Goal: Transaction & Acquisition: Purchase product/service

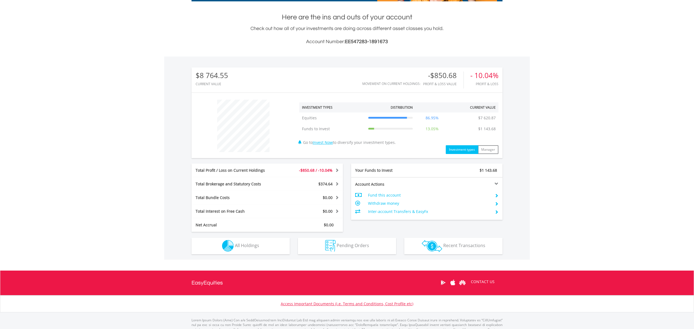
scroll to position [113, 0]
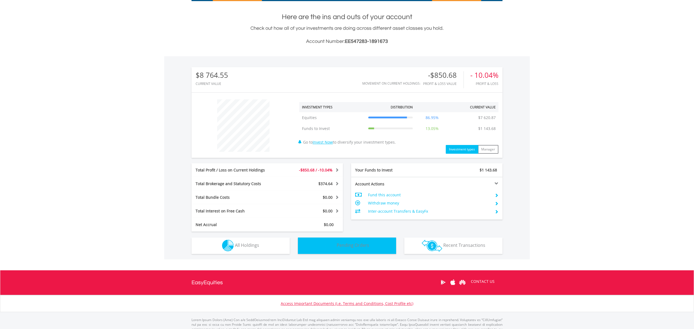
click at [340, 247] on span "Pending Orders" at bounding box center [352, 245] width 32 height 6
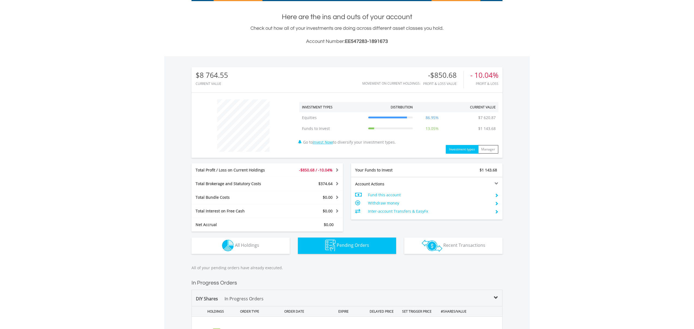
scroll to position [267, 0]
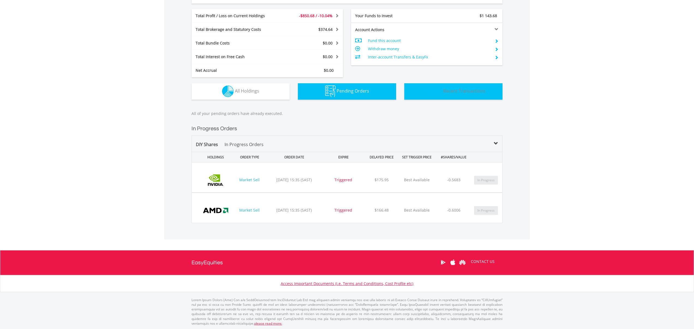
click at [476, 90] on span "Recent Transactions" at bounding box center [464, 91] width 42 height 6
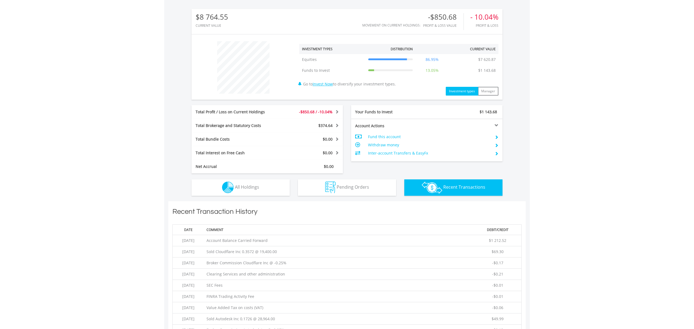
scroll to position [173, 0]
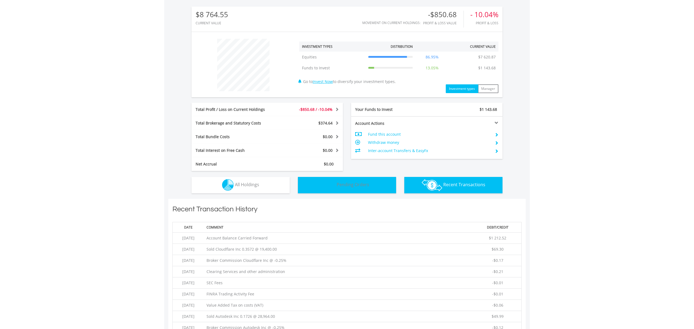
click at [322, 179] on button "Pending Orders Pending Orders" at bounding box center [347, 185] width 98 height 16
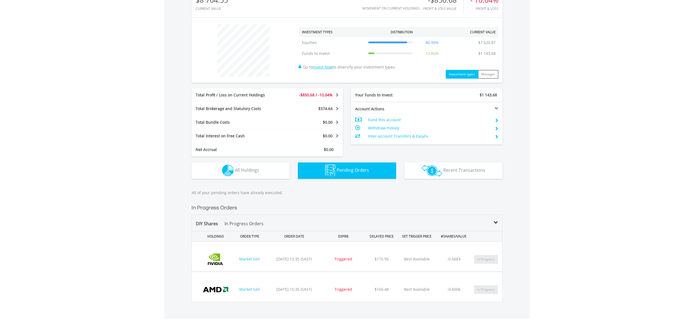
scroll to position [190, 0]
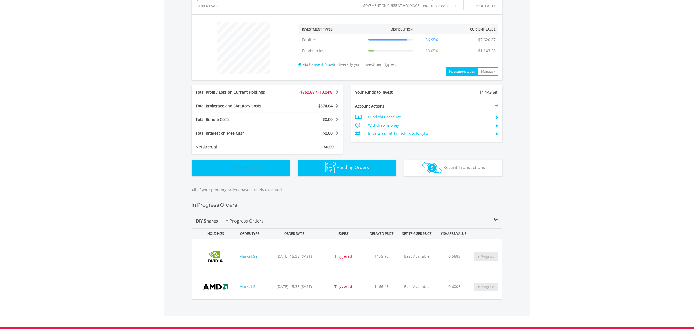
click at [258, 167] on span "All Holdings" at bounding box center [247, 167] width 24 height 6
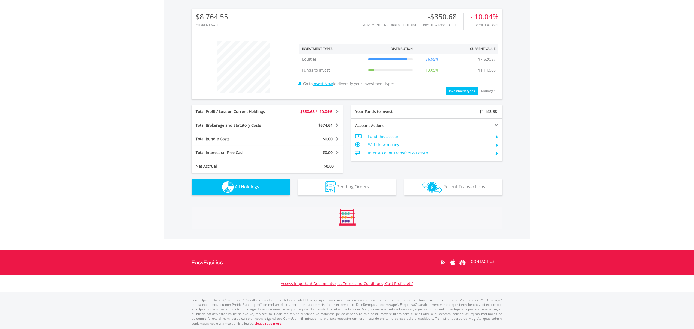
scroll to position [382, 0]
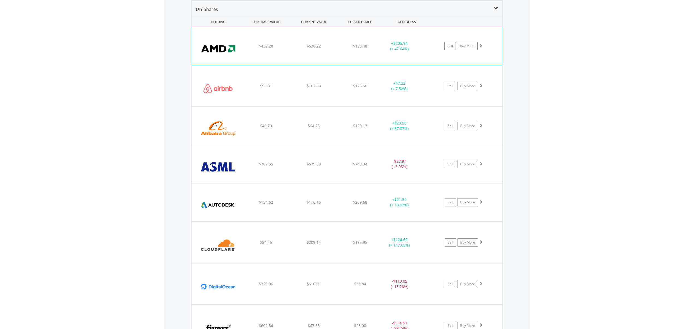
click at [221, 50] on img at bounding box center [218, 48] width 47 height 29
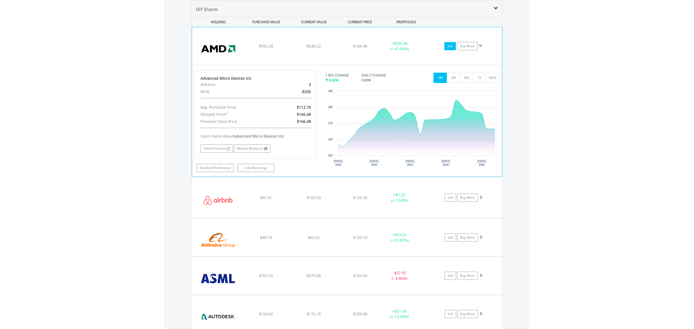
click at [450, 47] on link "Sell" at bounding box center [449, 46] width 11 height 8
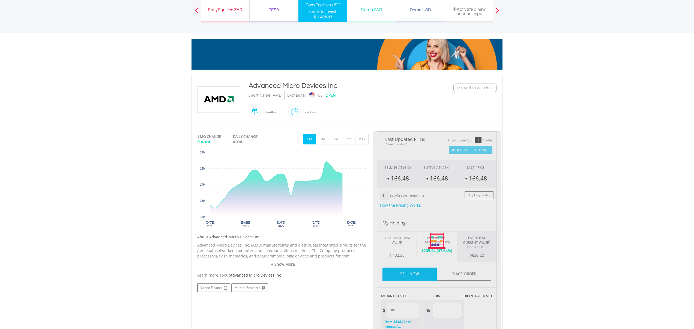
type input "******"
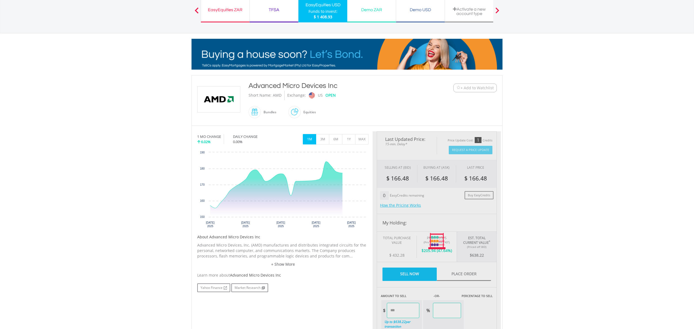
type input "******"
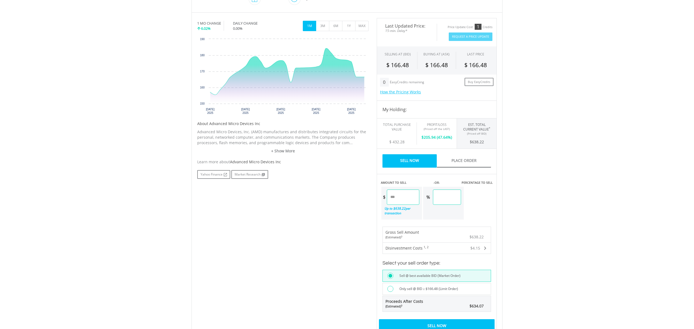
scroll to position [158, 0]
click at [391, 198] on input "******" at bounding box center [403, 196] width 32 height 15
click at [410, 198] on input "******" at bounding box center [403, 196] width 32 height 15
click at [396, 197] on input "******" at bounding box center [403, 196] width 32 height 15
drag, startPoint x: 405, startPoint y: 194, endPoint x: 382, endPoint y: 197, distance: 23.5
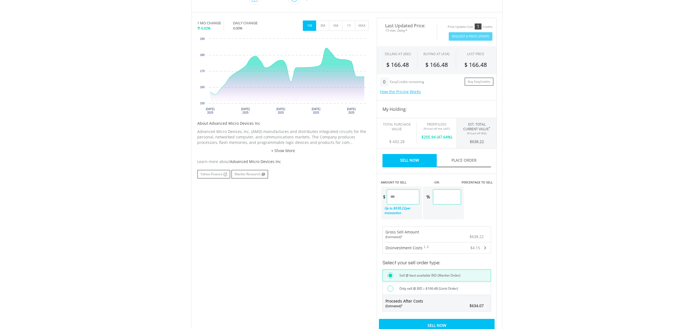
click at [382, 197] on div "$ ******" at bounding box center [400, 196] width 38 height 15
type input "*"
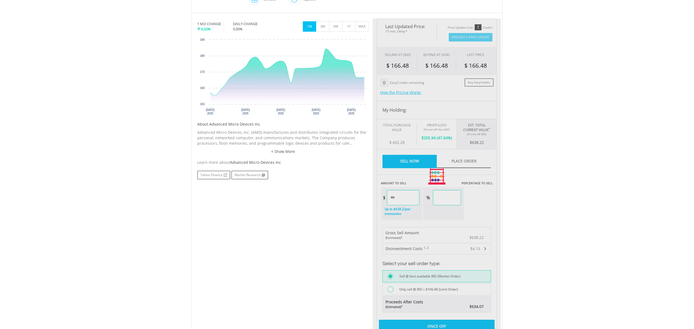
click at [389, 151] on div "Last Updated Price: 15-min. Delay* Price Update Cost: 1 Credits Request A Price…" at bounding box center [436, 177] width 128 height 316
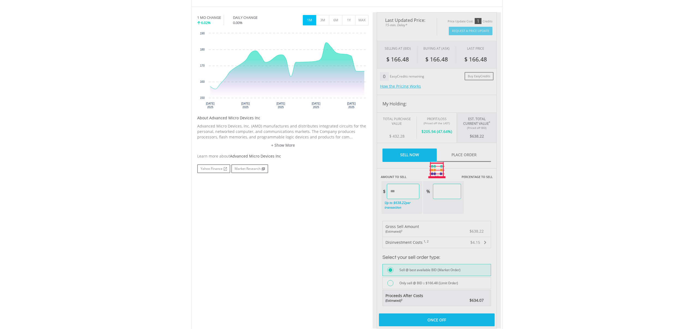
scroll to position [164, 0]
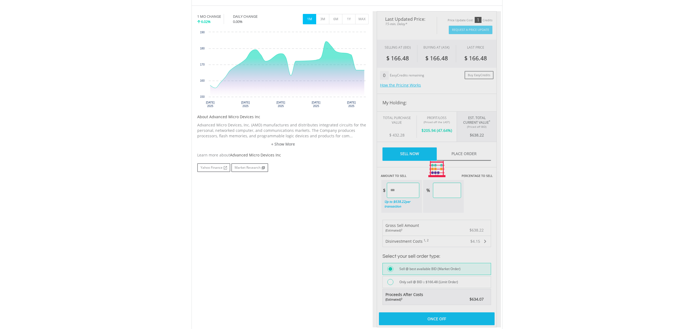
type input "*****"
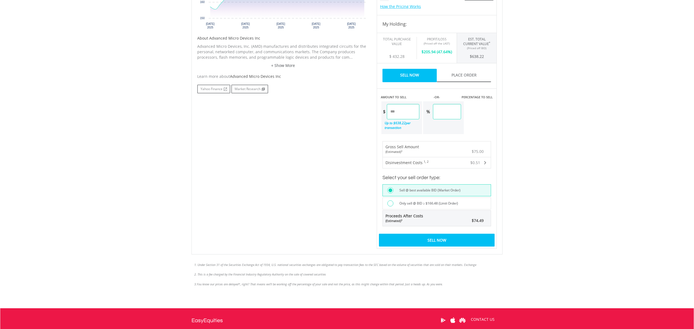
scroll to position [250, 0]
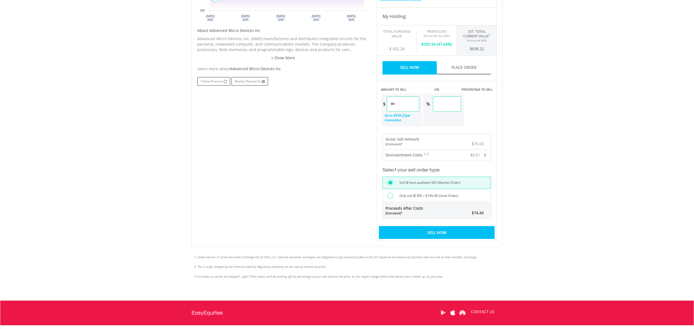
click at [429, 231] on div "Sell Now" at bounding box center [437, 232] width 116 height 13
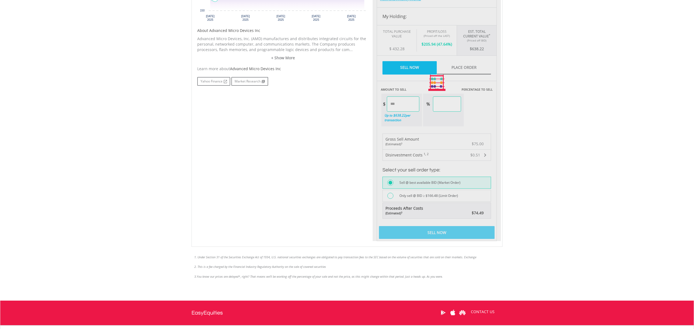
scroll to position [251, 0]
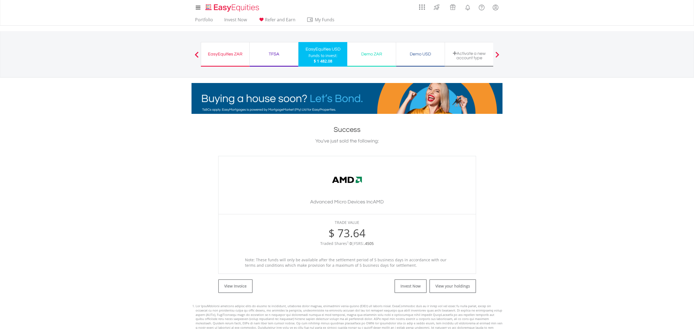
click at [321, 55] on div "Funds to invest:" at bounding box center [322, 55] width 29 height 5
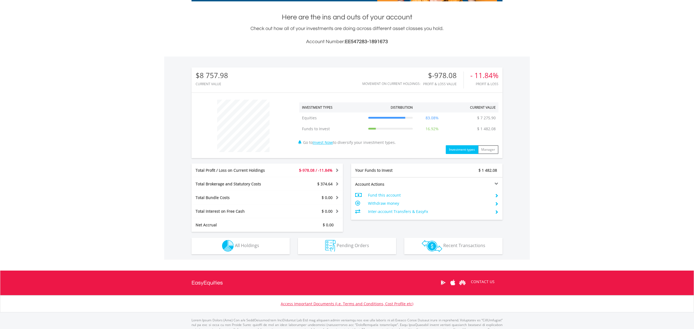
scroll to position [118, 0]
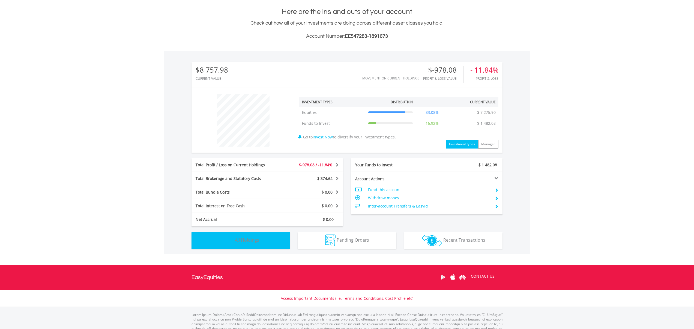
click at [240, 240] on span "All Holdings" at bounding box center [247, 240] width 24 height 6
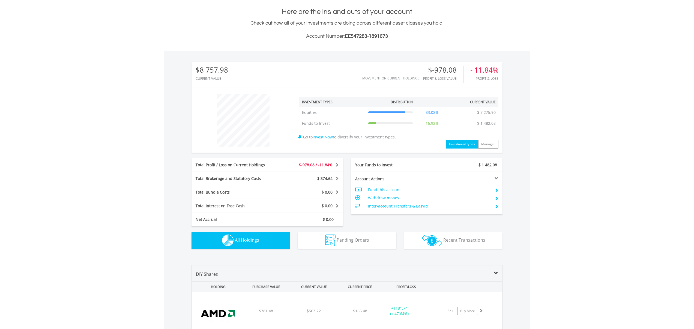
scroll to position [382, 0]
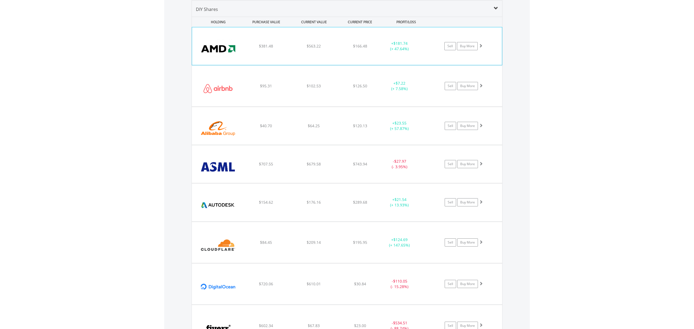
click at [257, 59] on div "﻿ Advanced Micro Devices Inc $381.48 $563.22 $166.48 + $181.74 (+ 47.64%) Sell …" at bounding box center [347, 46] width 310 height 38
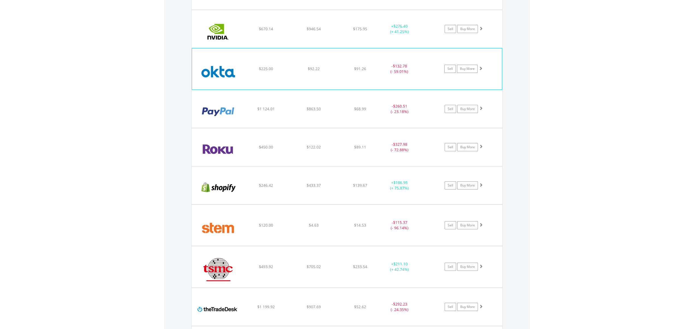
scroll to position [868, 0]
click at [214, 33] on img at bounding box center [218, 31] width 47 height 29
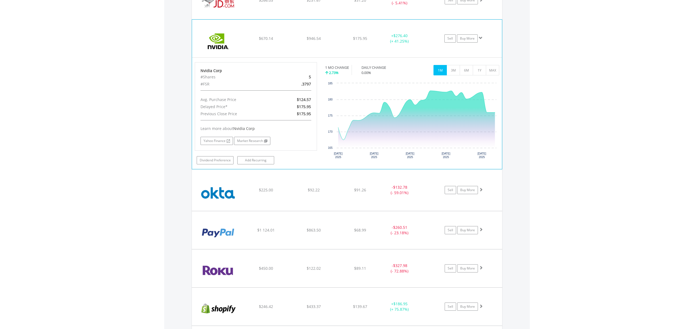
scroll to position [858, 0]
click at [214, 33] on img at bounding box center [218, 41] width 47 height 29
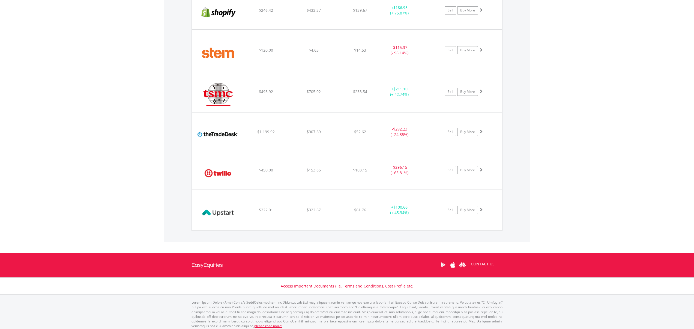
scroll to position [1042, 0]
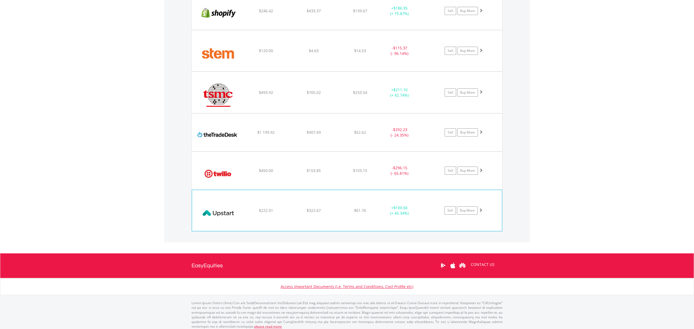
click at [215, 212] on img at bounding box center [218, 213] width 47 height 33
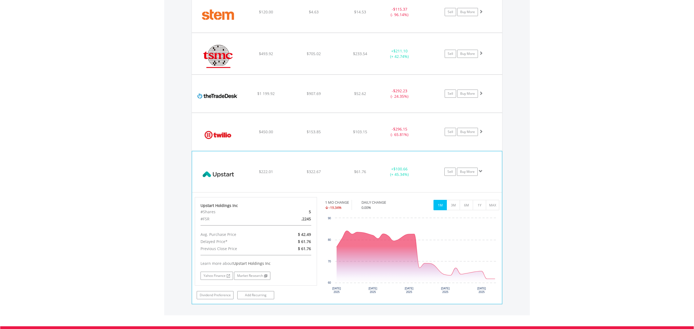
scroll to position [1082, 0]
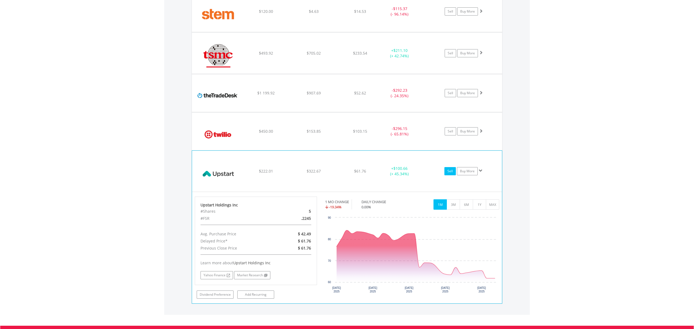
click at [449, 173] on link "Sell" at bounding box center [449, 171] width 11 height 8
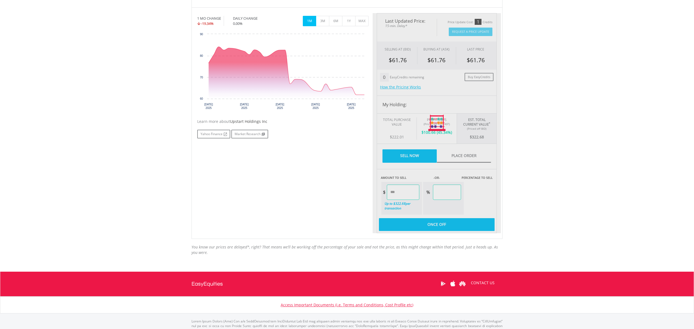
type input "******"
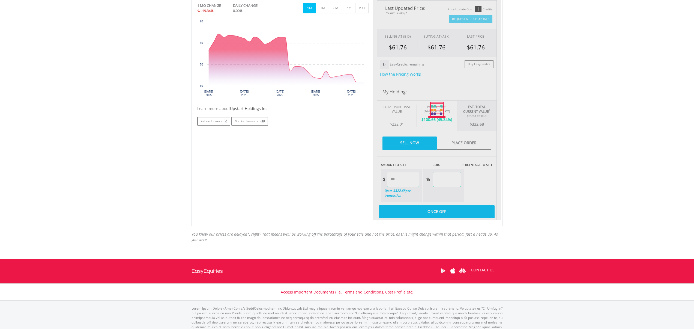
scroll to position [183, 0]
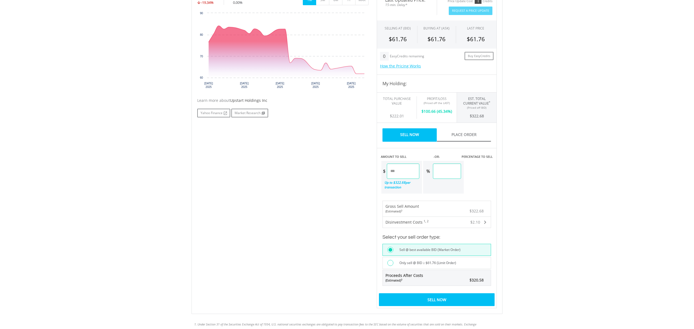
drag, startPoint x: 404, startPoint y: 170, endPoint x: 389, endPoint y: 171, distance: 14.8
click at [389, 171] on input "******" at bounding box center [403, 170] width 32 height 15
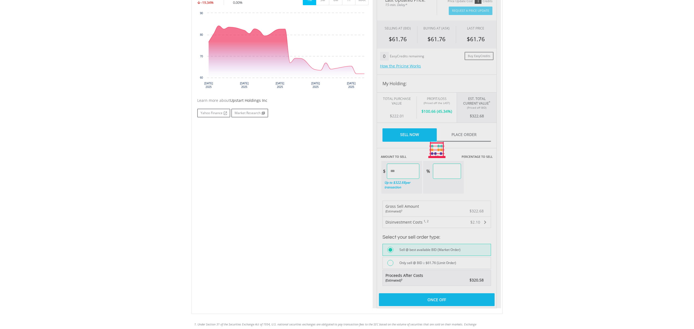
click at [438, 192] on div "Last Updated Price: 15-min. Delay* Price Update Cost: 1 Credits Request A Price…" at bounding box center [436, 150] width 128 height 316
type input "*****"
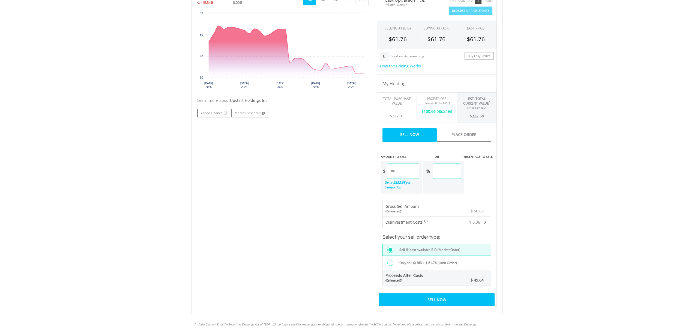
click at [423, 299] on div "Sell Now" at bounding box center [437, 299] width 116 height 13
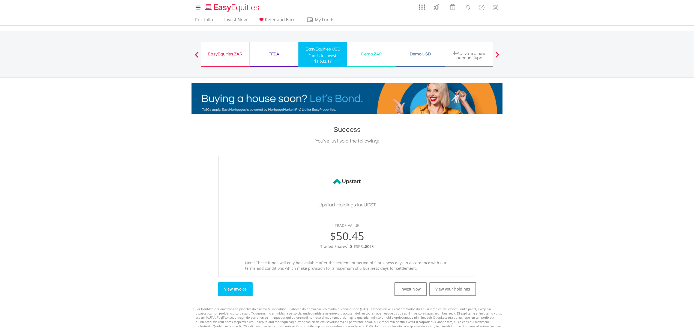
click at [239, 286] on link "View Invoice" at bounding box center [235, 289] width 34 height 14
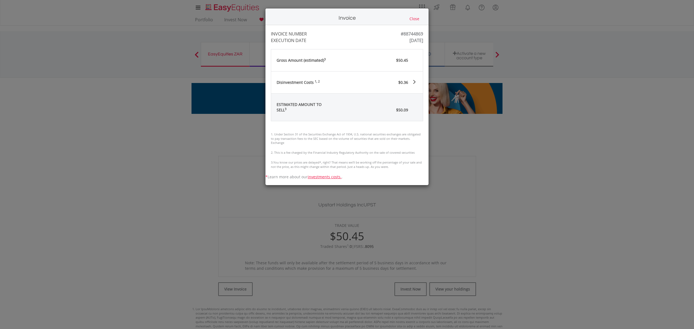
click at [413, 17] on button "Close" at bounding box center [414, 19] width 13 height 6
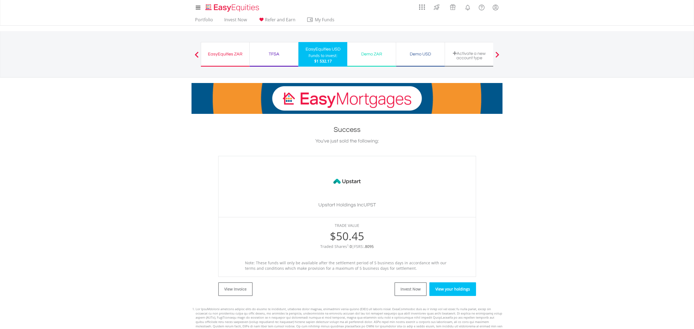
click at [443, 291] on link "View your holdings" at bounding box center [452, 289] width 47 height 14
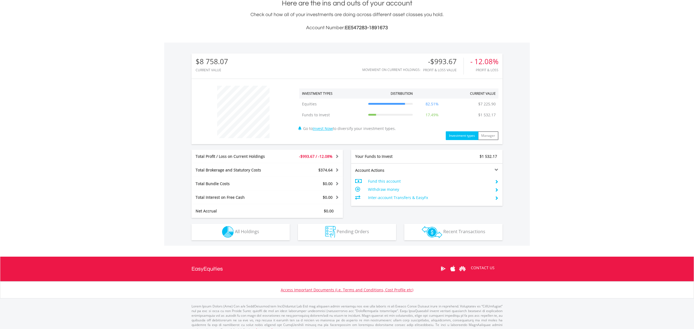
scroll to position [133, 0]
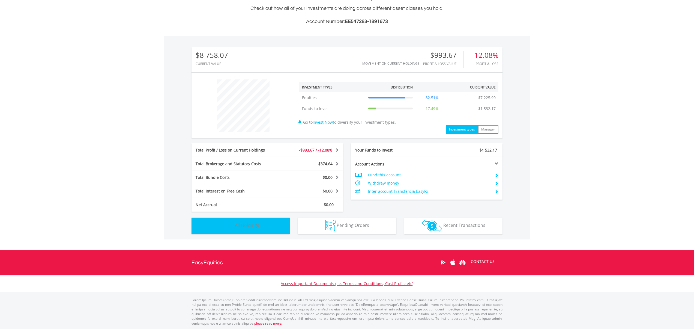
click at [252, 228] on button "Holdings All Holdings" at bounding box center [240, 225] width 98 height 16
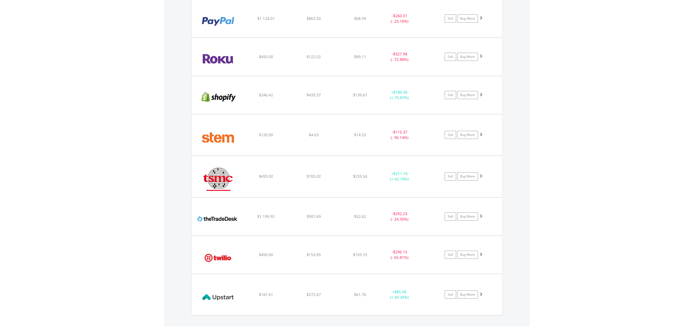
scroll to position [849, 0]
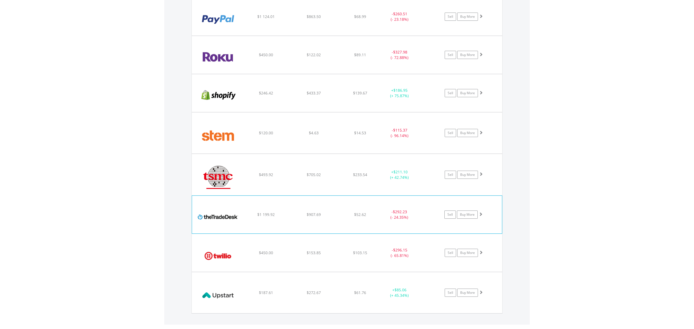
click at [212, 220] on img at bounding box center [218, 216] width 47 height 29
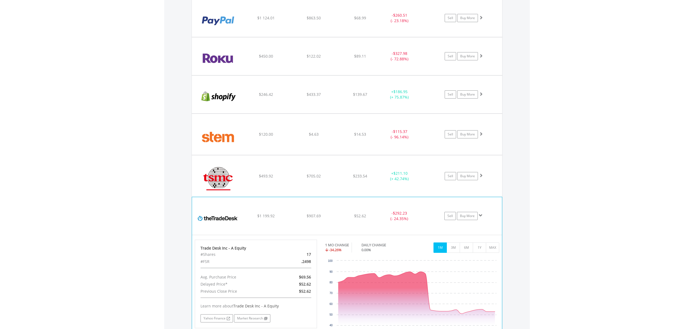
scroll to position [848, 0]
click at [449, 215] on link "Sell" at bounding box center [449, 214] width 11 height 8
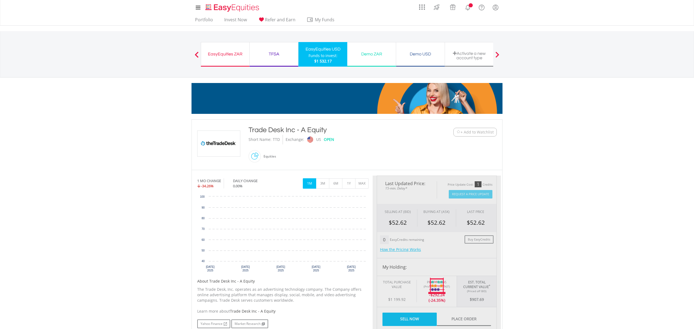
type input "******"
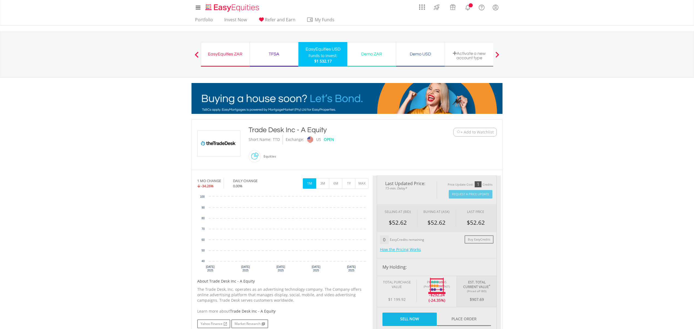
type input "******"
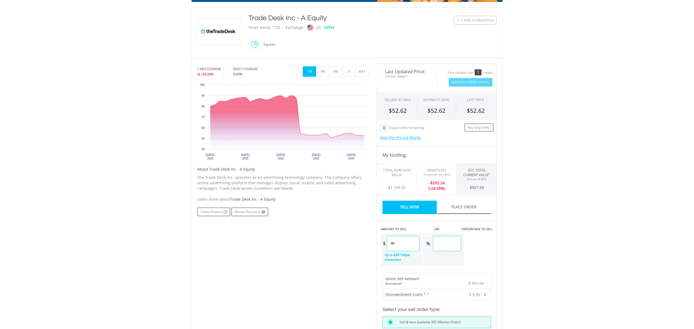
scroll to position [115, 0]
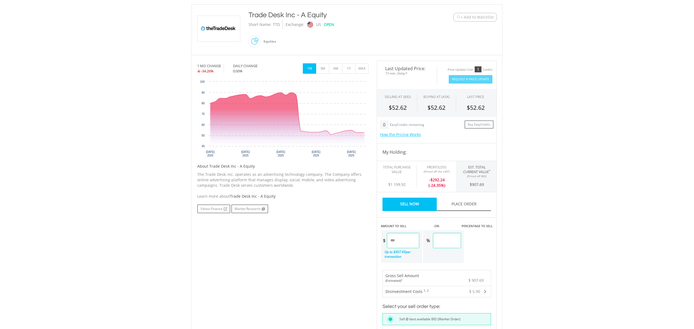
click at [405, 240] on input "******" at bounding box center [403, 240] width 32 height 15
type input "*"
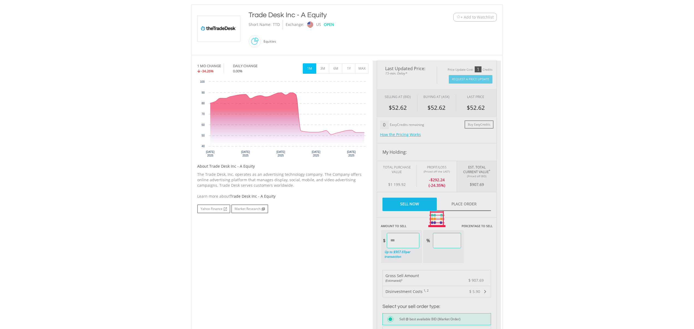
type input "******"
type input "*****"
click at [480, 268] on div at bounding box center [436, 219] width 128 height 317
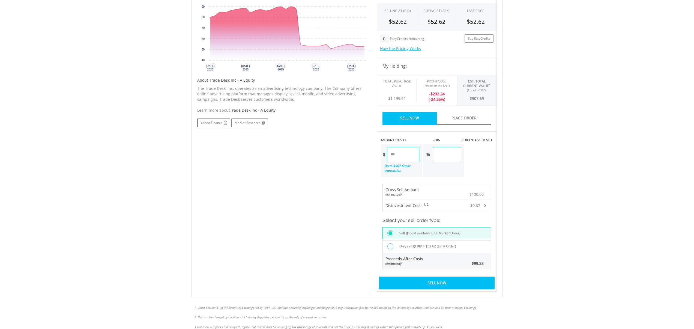
scroll to position [201, 0]
click at [425, 283] on div "Sell Now" at bounding box center [437, 282] width 116 height 13
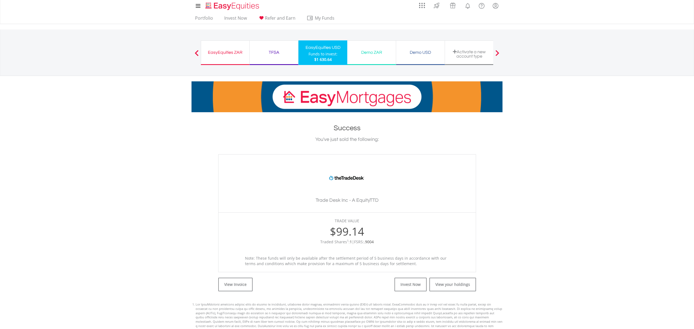
scroll to position [2, 0]
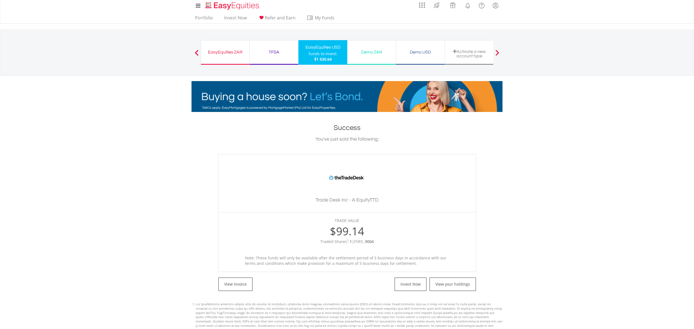
click at [328, 52] on div "Funds to invest:" at bounding box center [322, 53] width 29 height 5
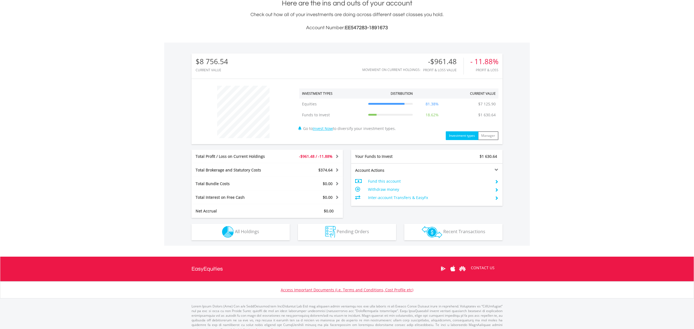
scroll to position [133, 0]
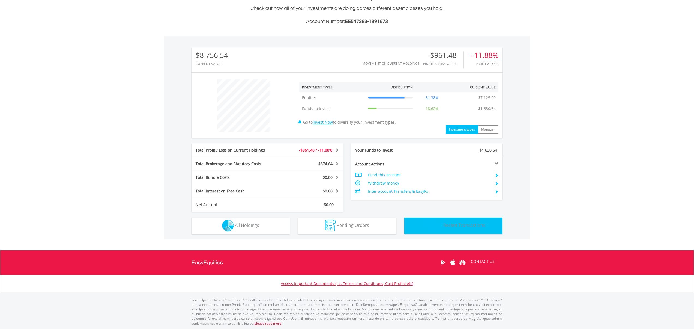
click at [444, 225] on span "Recent Transactions" at bounding box center [464, 225] width 42 height 6
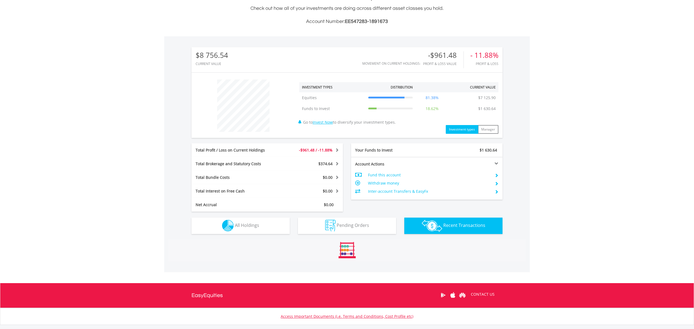
click at [459, 228] on button "Transactions Recent Transactions" at bounding box center [453, 225] width 98 height 16
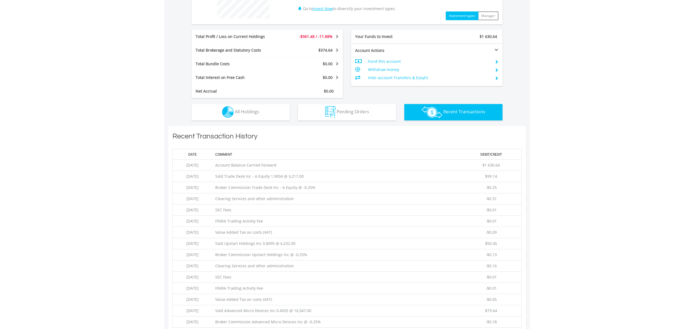
scroll to position [244, 0]
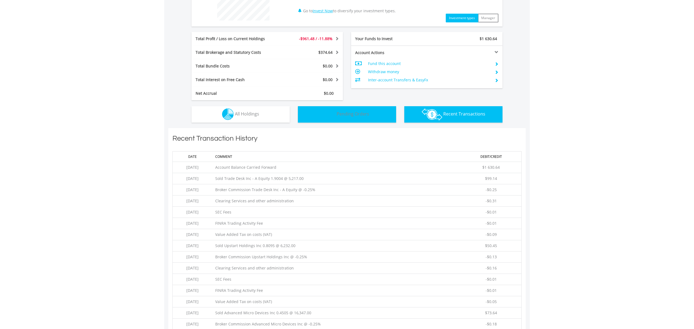
click at [351, 119] on button "Pending Orders Pending Orders" at bounding box center [347, 114] width 98 height 16
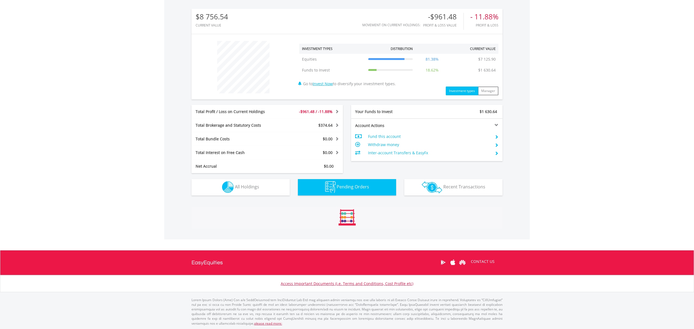
scroll to position [163, 0]
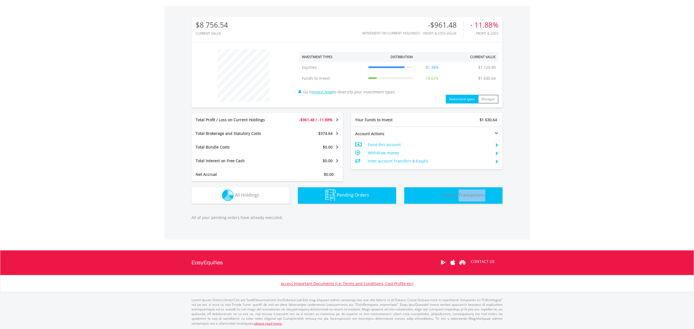
click at [459, 193] on span "Recent Transactions" at bounding box center [464, 195] width 42 height 6
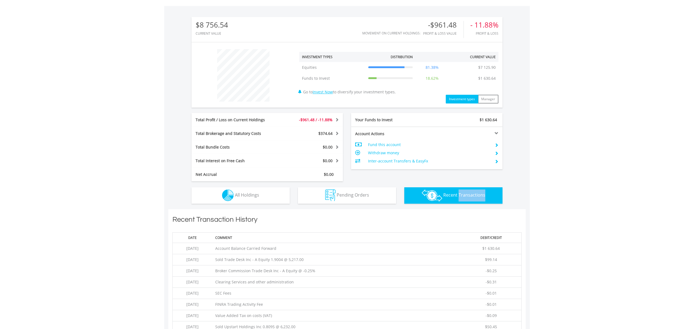
click at [459, 193] on span "Recent Transactions" at bounding box center [464, 195] width 42 height 6
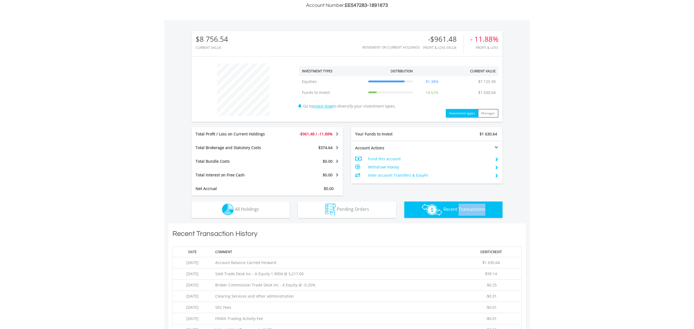
scroll to position [155, 0]
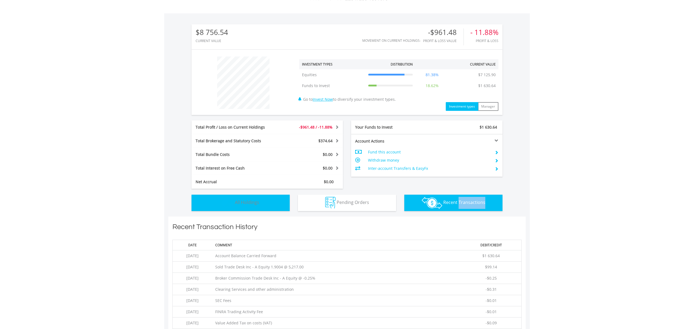
click at [248, 203] on span "All Holdings" at bounding box center [247, 202] width 24 height 6
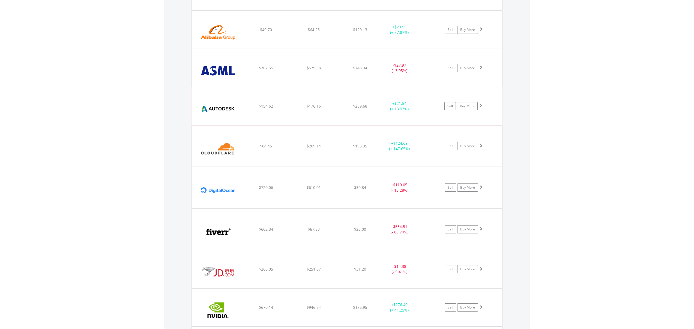
scroll to position [480, 0]
click at [228, 104] on img at bounding box center [218, 106] width 47 height 29
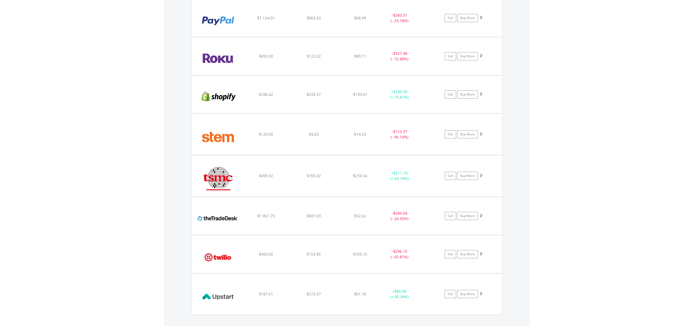
scroll to position [959, 0]
click at [227, 104] on img at bounding box center [218, 96] width 47 height 29
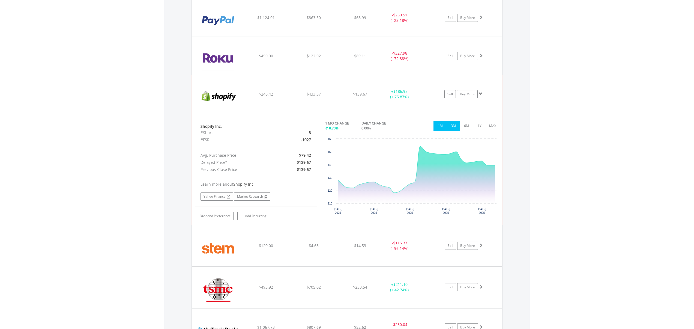
click at [453, 121] on button "3M" at bounding box center [452, 126] width 13 height 10
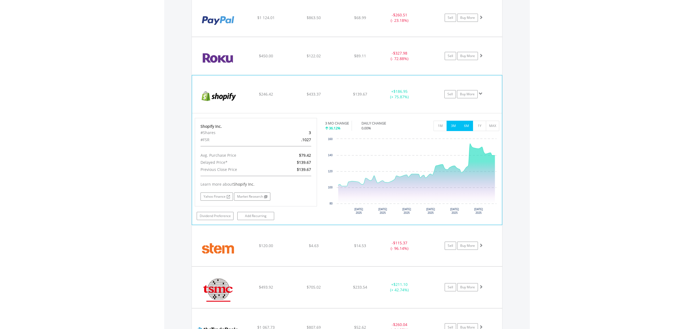
click at [461, 127] on button "6M" at bounding box center [465, 126] width 13 height 10
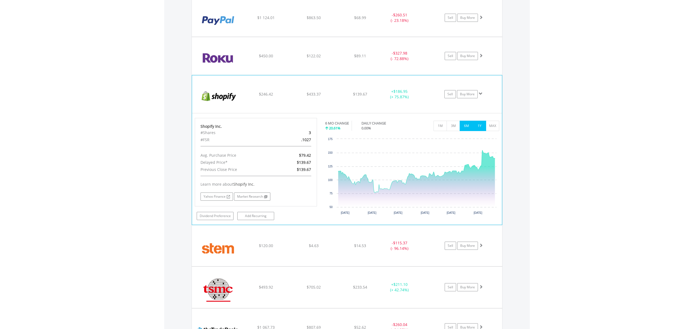
scroll to position [960, 0]
click at [480, 127] on button "1Y" at bounding box center [478, 124] width 13 height 10
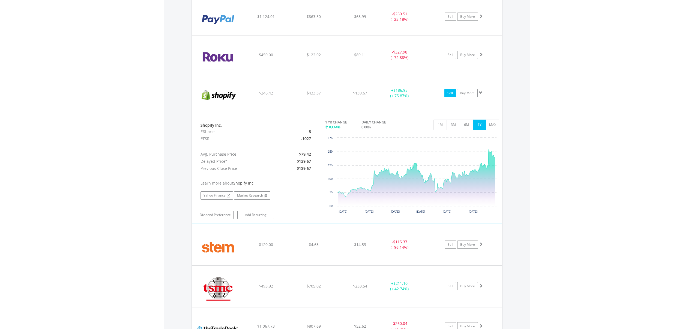
click at [448, 92] on link "Sell" at bounding box center [449, 93] width 11 height 8
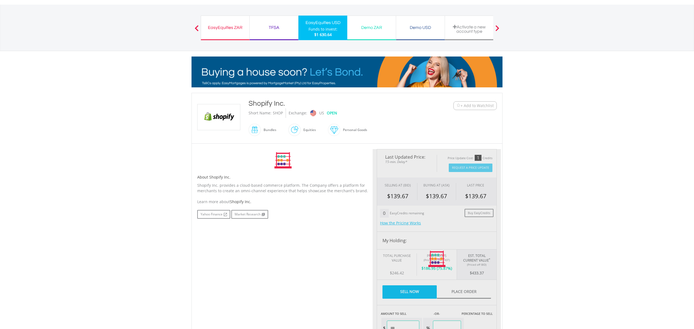
type input "******"
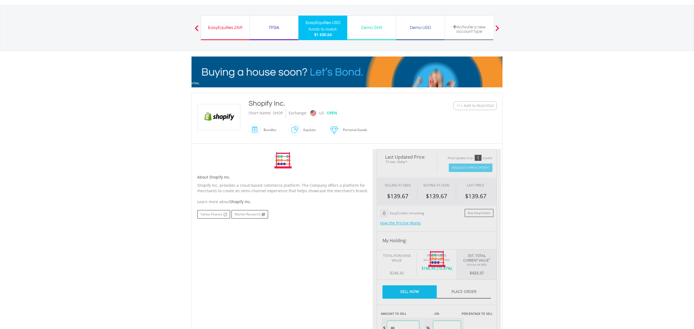
type input "******"
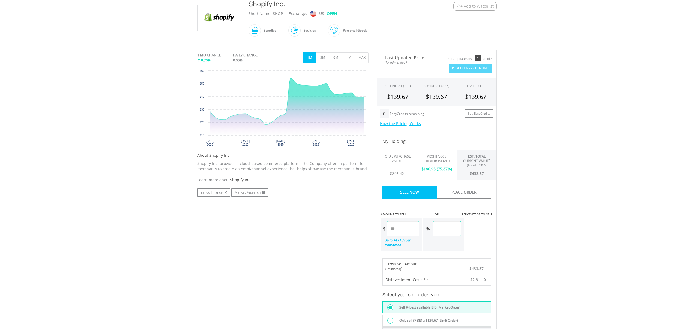
scroll to position [127, 0]
click at [404, 228] on input "******" at bounding box center [403, 227] width 32 height 15
type input "*"
click at [410, 227] on input "number" at bounding box center [403, 227] width 32 height 15
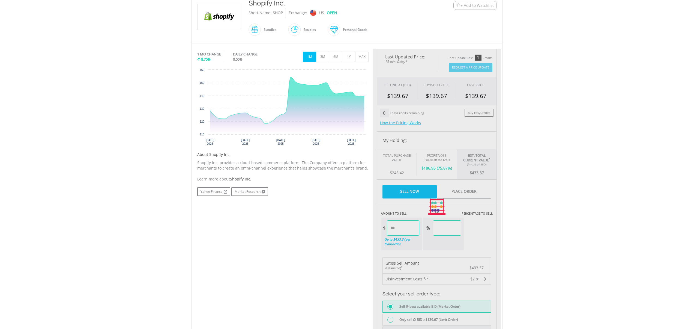
click at [424, 241] on div "Last Updated Price: 15-min. Delay* Price Update Cost: 1 Credits Request A Price…" at bounding box center [436, 207] width 128 height 316
type input "******"
type input "*****"
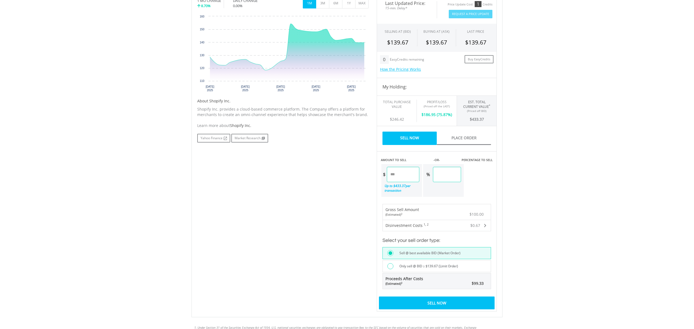
scroll to position [181, 0]
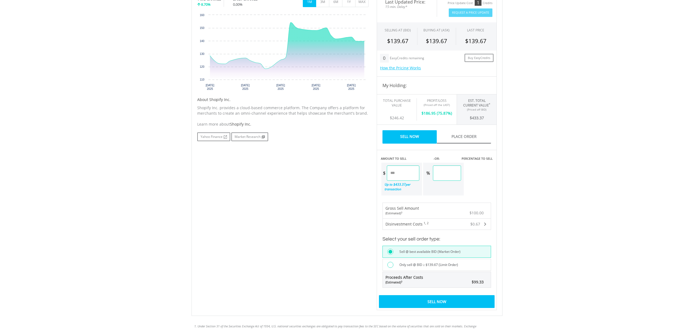
click at [412, 300] on div "Sell Now" at bounding box center [437, 301] width 116 height 13
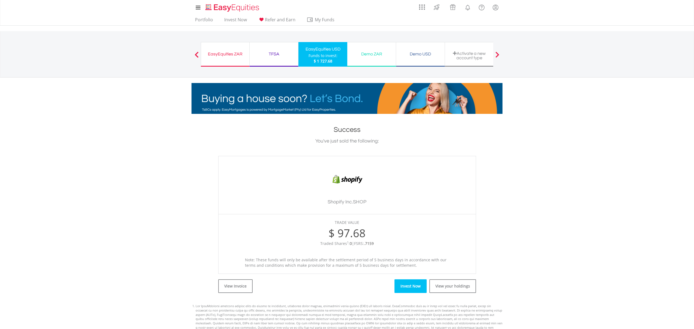
scroll to position [2, 0]
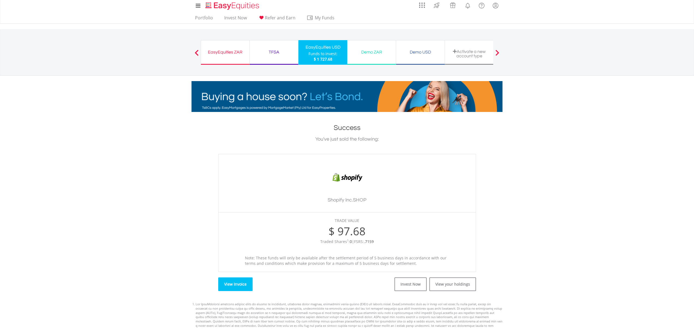
click at [235, 284] on link "View Invoice" at bounding box center [235, 284] width 34 height 14
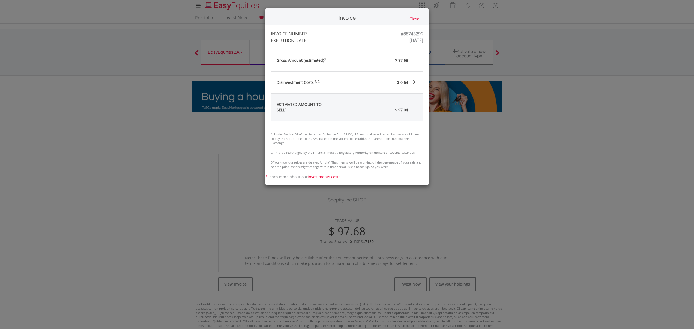
click at [414, 19] on button "Close" at bounding box center [414, 19] width 13 height 6
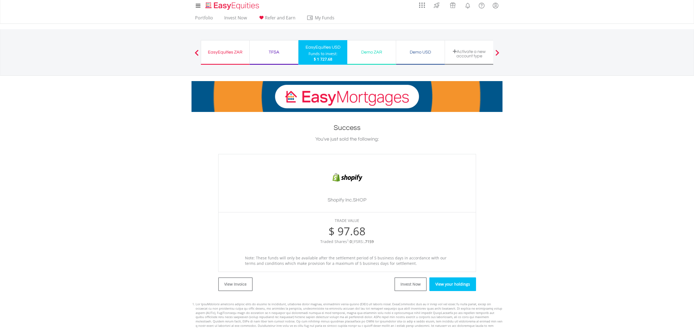
click at [451, 282] on link "View your holdings" at bounding box center [452, 284] width 47 height 14
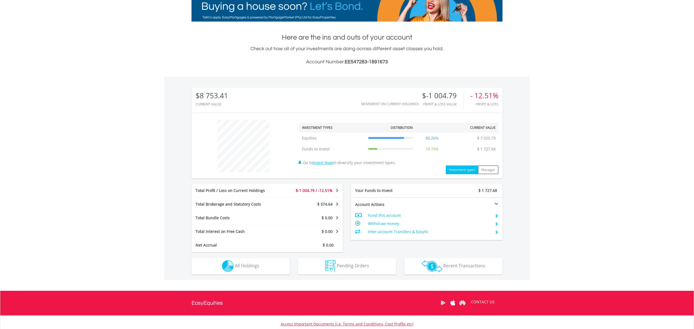
scroll to position [96, 0]
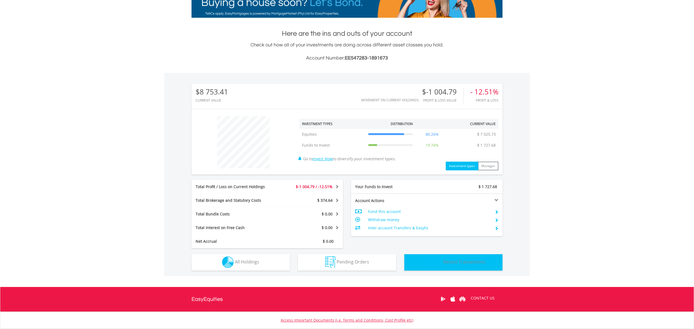
click at [456, 262] on span "Recent Transactions" at bounding box center [464, 261] width 42 height 6
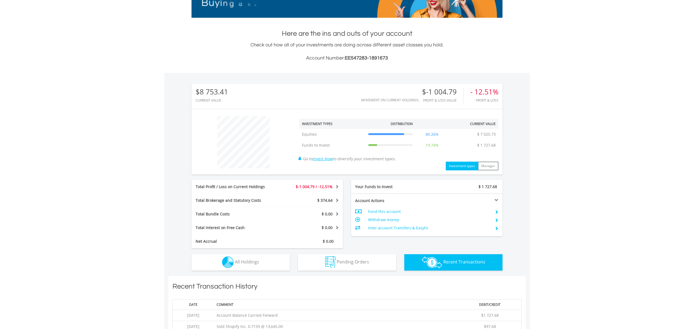
scroll to position [371, 0]
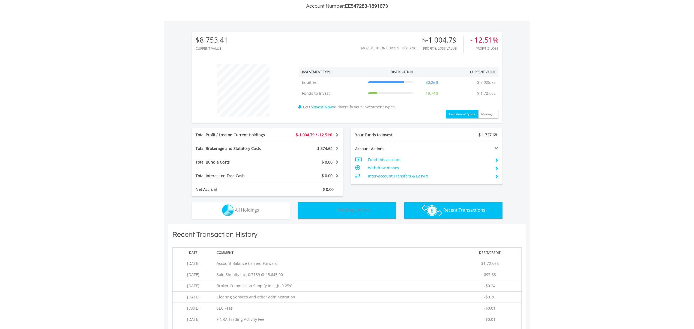
click at [346, 212] on span "Pending Orders" at bounding box center [352, 210] width 32 height 6
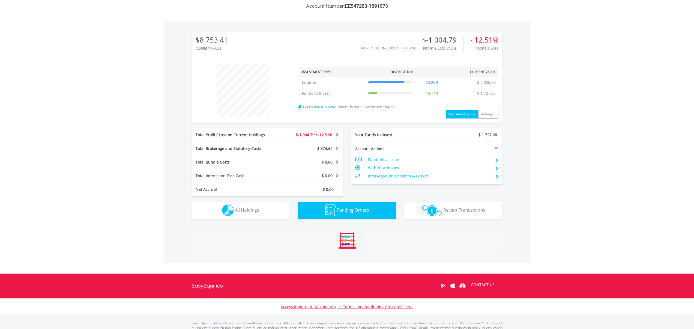
scroll to position [163, 0]
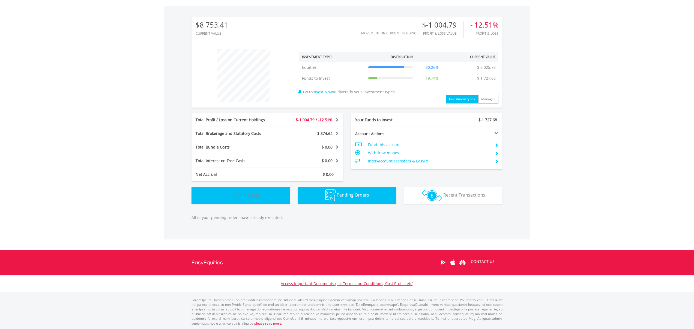
click at [266, 192] on button "Holdings All Holdings" at bounding box center [240, 195] width 98 height 16
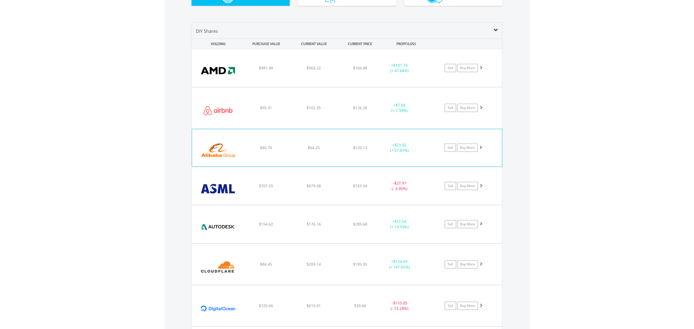
scroll to position [362, 0]
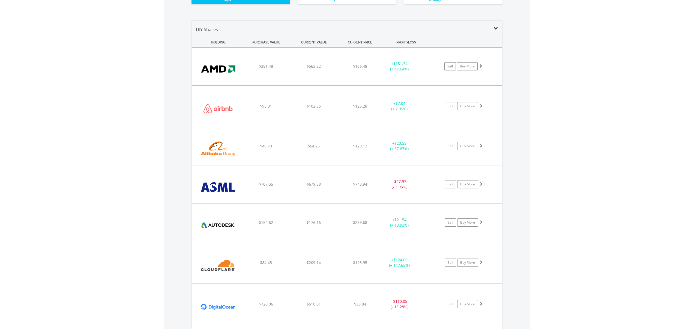
click at [228, 67] on img at bounding box center [218, 68] width 47 height 29
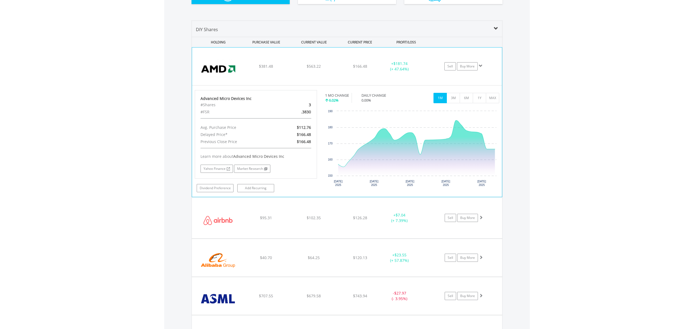
click at [228, 67] on img at bounding box center [218, 68] width 47 height 29
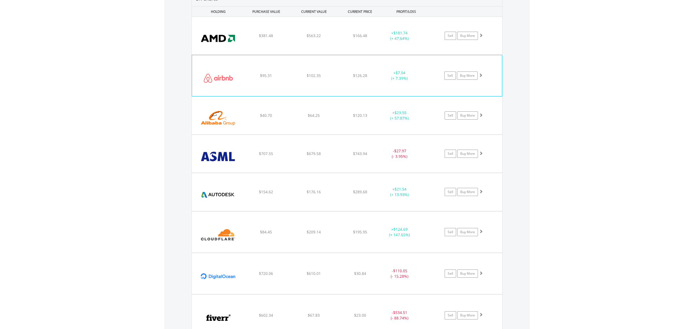
scroll to position [413, 0]
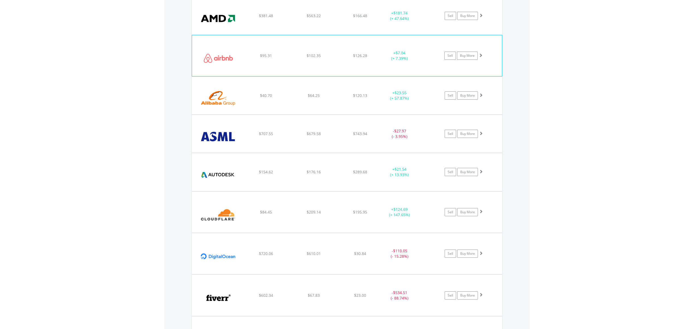
click at [226, 109] on img at bounding box center [217, 97] width 47 height 29
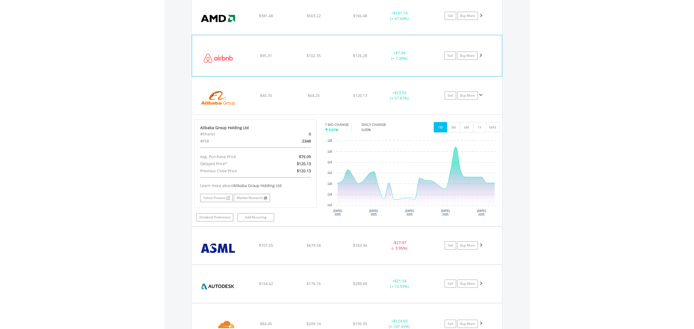
click at [226, 109] on img at bounding box center [217, 97] width 47 height 29
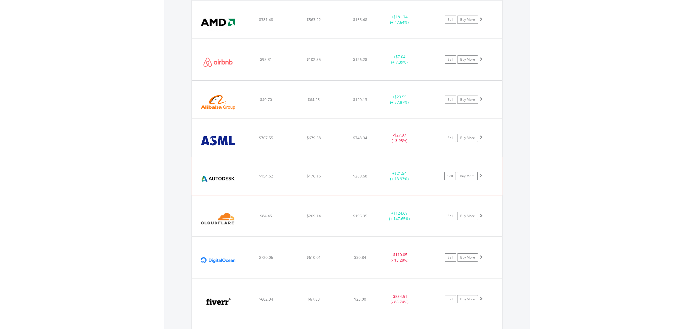
scroll to position [408, 0]
click at [227, 181] on img at bounding box center [218, 178] width 47 height 29
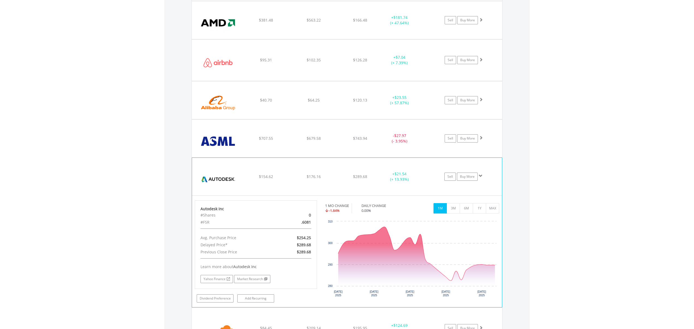
click at [227, 181] on img at bounding box center [218, 178] width 47 height 29
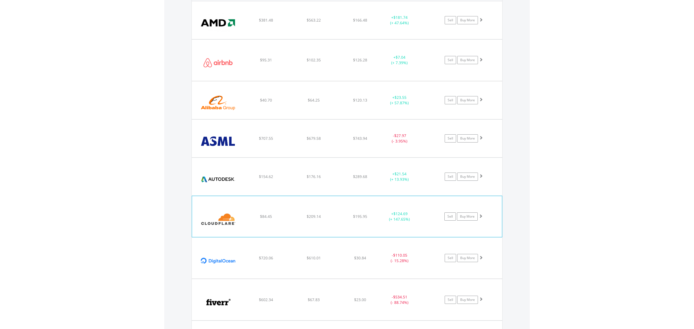
click at [227, 210] on img at bounding box center [218, 219] width 47 height 33
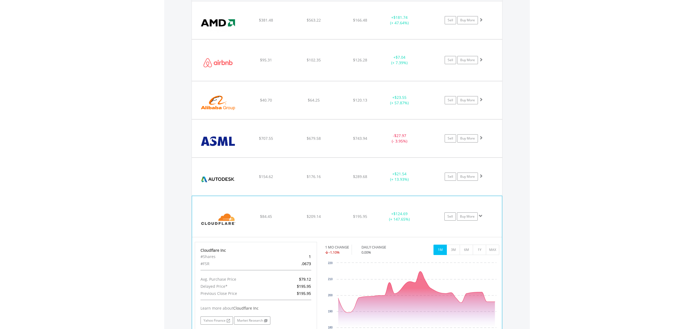
click at [227, 210] on img at bounding box center [218, 219] width 47 height 33
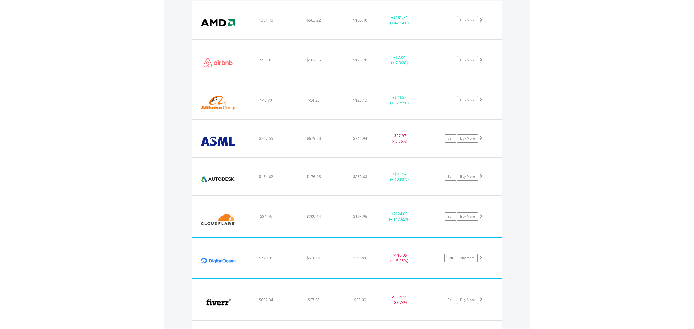
click at [210, 267] on img at bounding box center [218, 260] width 47 height 33
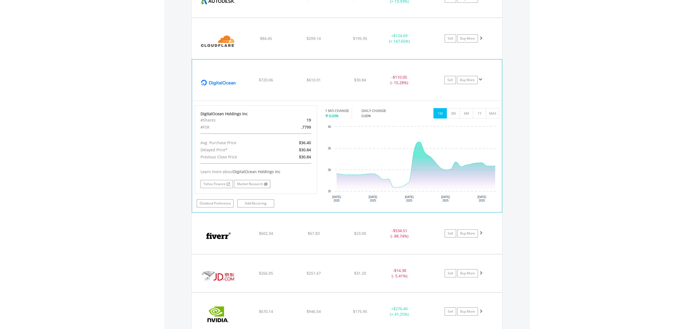
scroll to position [586, 0]
click at [221, 84] on img at bounding box center [218, 82] width 47 height 33
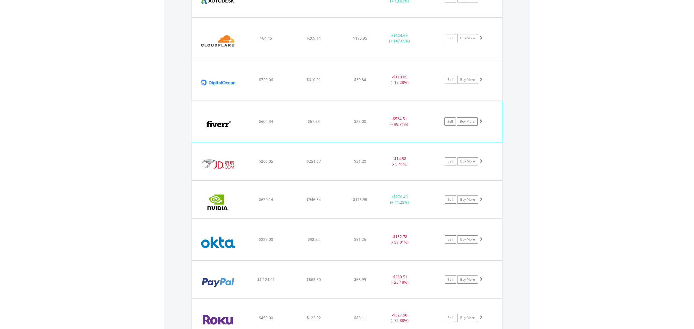
click at [214, 131] on img at bounding box center [218, 124] width 47 height 33
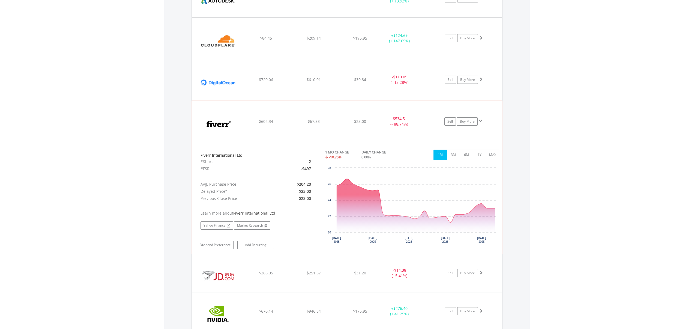
click at [214, 131] on img at bounding box center [218, 124] width 47 height 33
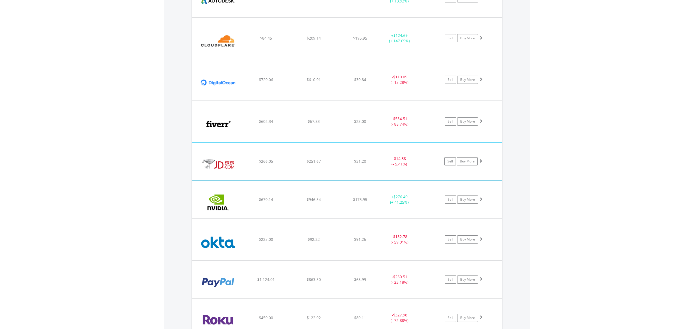
click at [215, 154] on img at bounding box center [218, 163] width 47 height 29
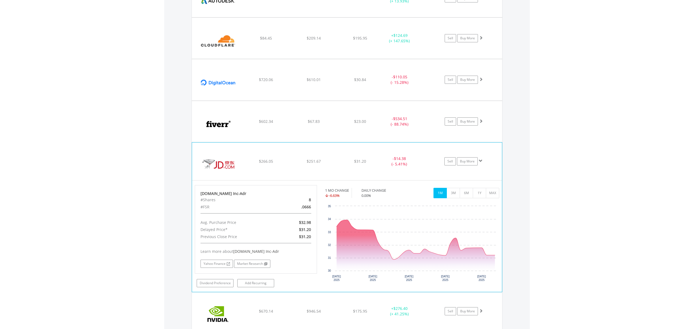
click at [215, 154] on img at bounding box center [218, 163] width 47 height 29
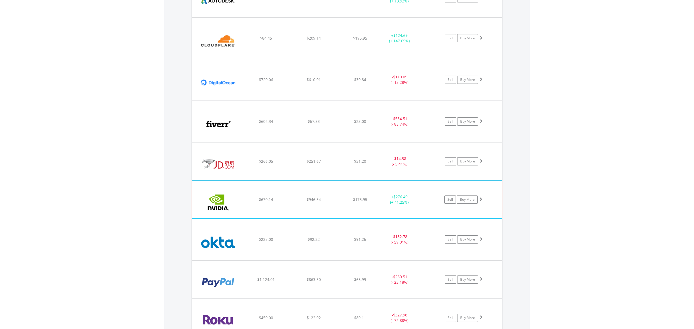
click at [218, 198] on img at bounding box center [218, 201] width 47 height 29
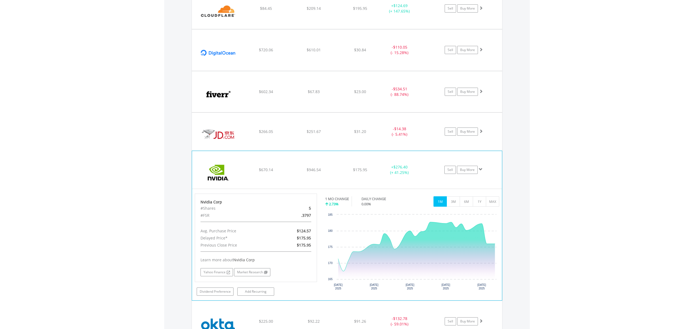
scroll to position [618, 0]
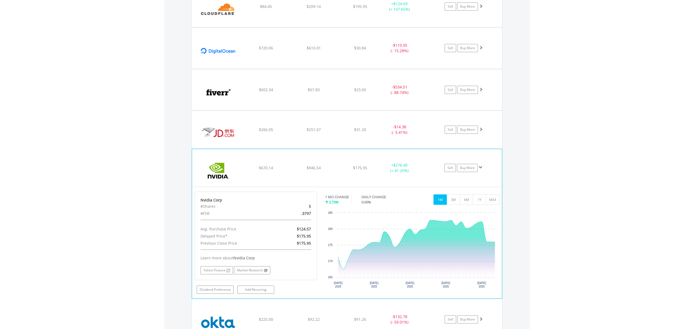
click at [218, 198] on div "Nvidia Corp" at bounding box center [255, 199] width 111 height 5
click at [210, 179] on img at bounding box center [218, 170] width 47 height 29
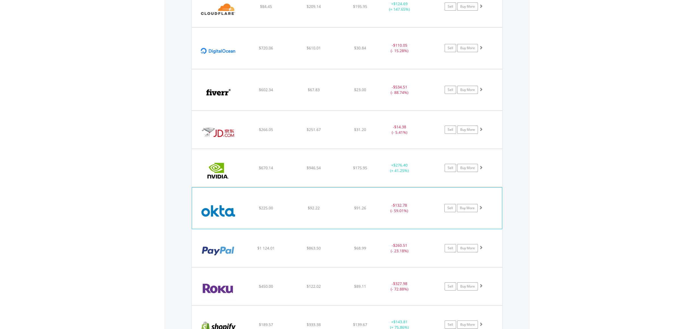
scroll to position [620, 0]
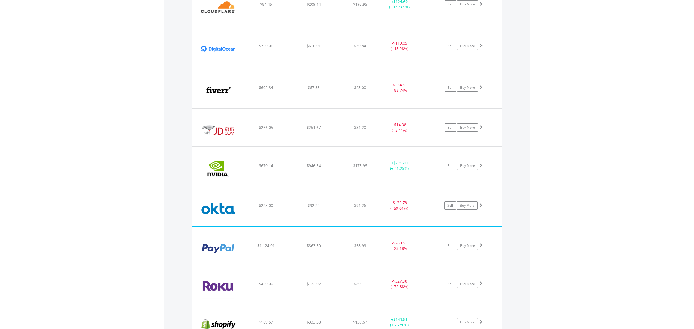
click at [219, 209] on img at bounding box center [218, 208] width 47 height 33
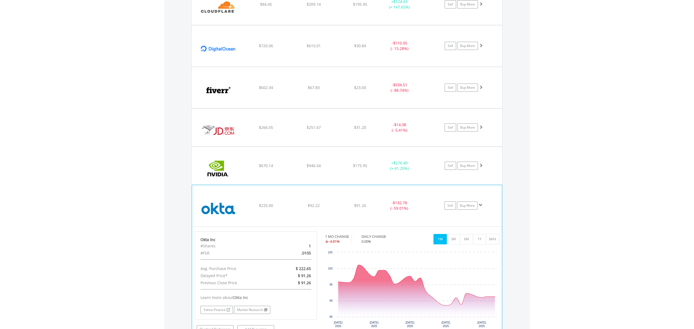
click at [219, 209] on img at bounding box center [218, 208] width 47 height 33
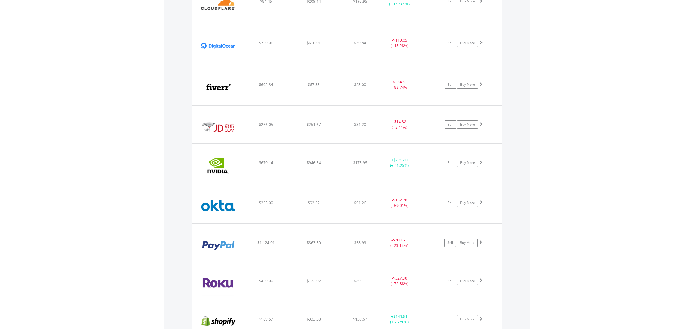
scroll to position [623, 0]
click at [218, 243] on img at bounding box center [218, 245] width 47 height 29
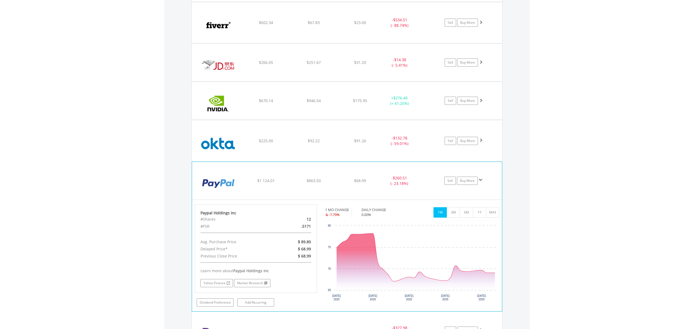
scroll to position [687, 0]
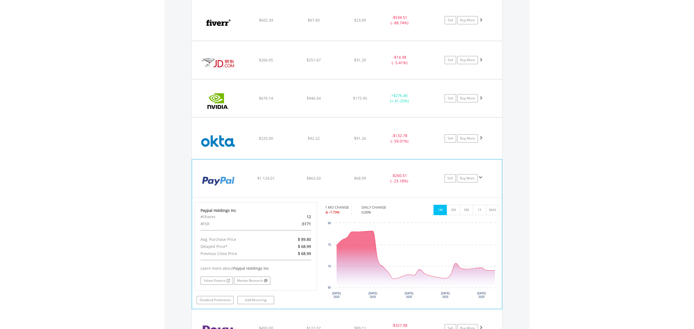
click at [205, 195] on img at bounding box center [218, 180] width 47 height 29
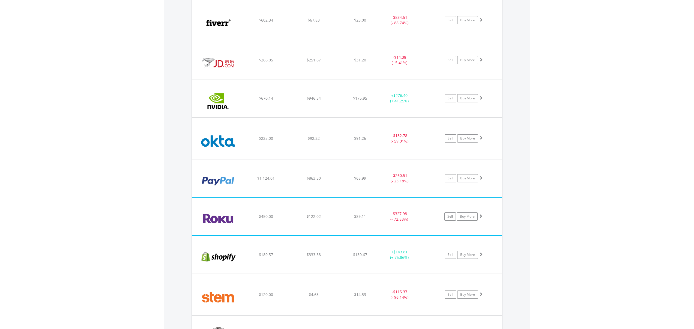
click at [206, 219] on img at bounding box center [218, 218] width 47 height 29
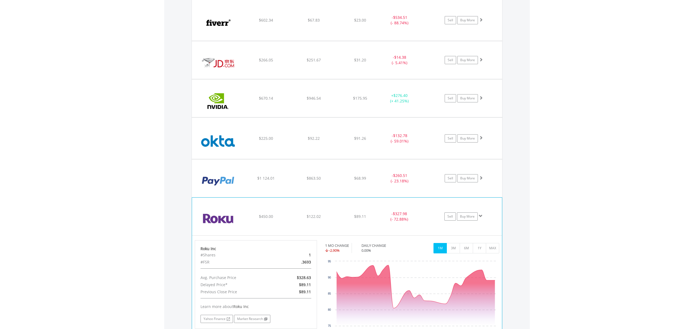
click at [206, 219] on img at bounding box center [218, 218] width 47 height 29
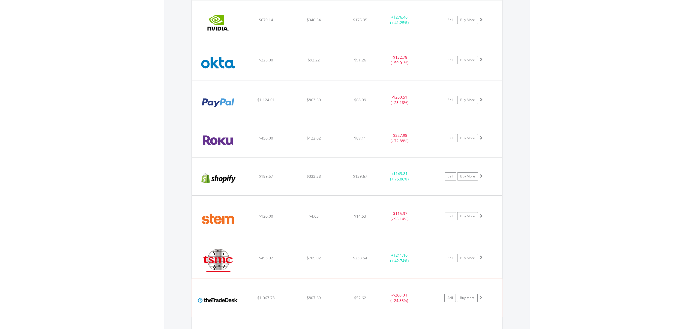
scroll to position [766, 0]
click at [210, 258] on img at bounding box center [218, 259] width 47 height 33
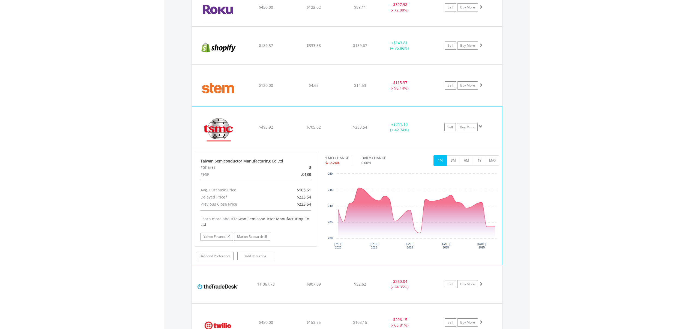
scroll to position [897, 0]
click at [201, 139] on img at bounding box center [218, 128] width 47 height 33
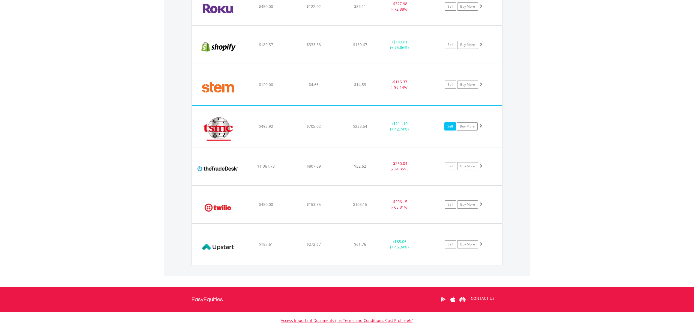
click at [448, 125] on link "Sell" at bounding box center [449, 126] width 11 height 8
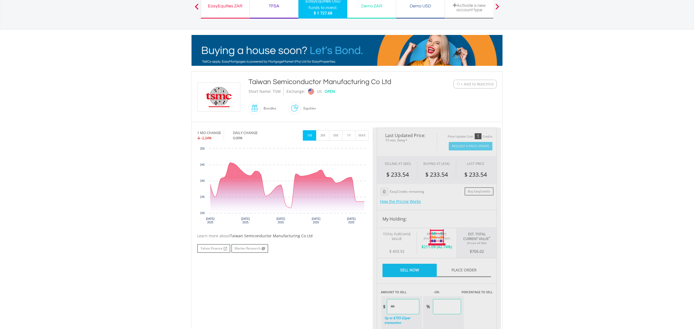
scroll to position [49, 0]
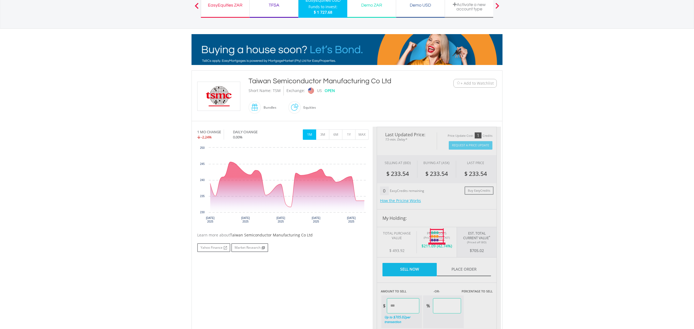
type input "******"
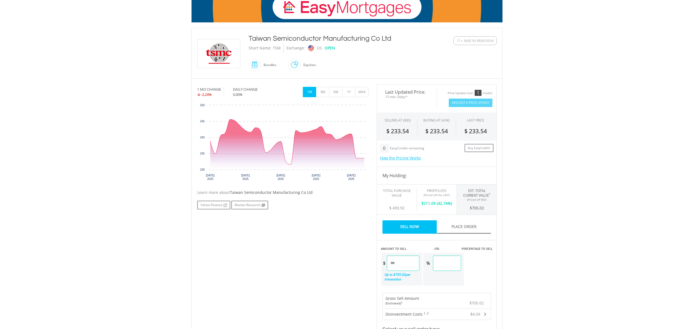
scroll to position [94, 0]
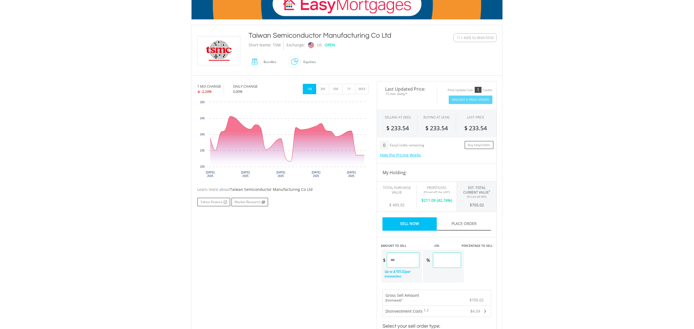
click at [406, 260] on input "******" at bounding box center [403, 259] width 32 height 15
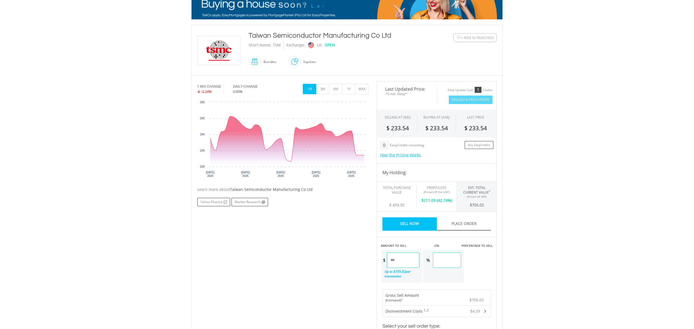
type input "*"
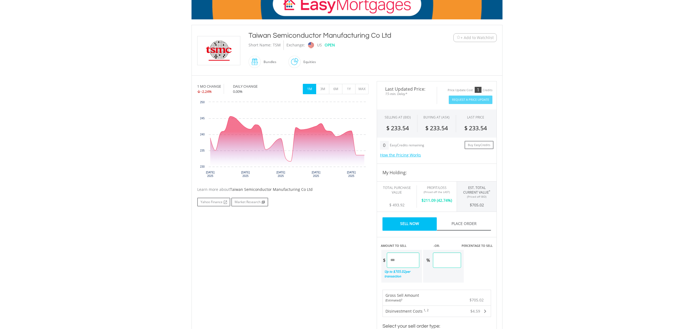
click at [427, 287] on div "Last Updated Price: 15-min. Delay* Price Update Cost: 1 Credits Request A Price…" at bounding box center [436, 239] width 128 height 316
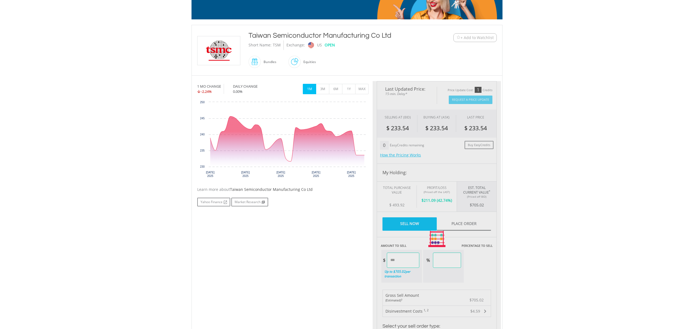
type input "******"
type input "*****"
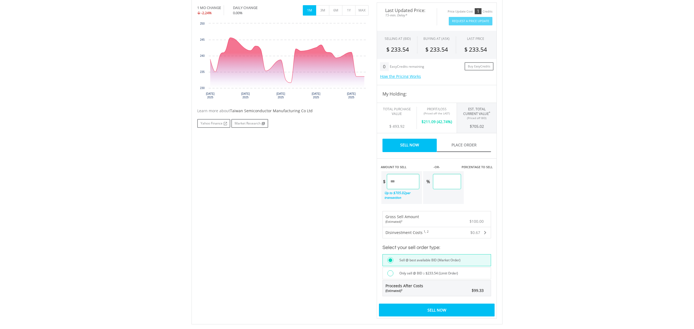
scroll to position [176, 0]
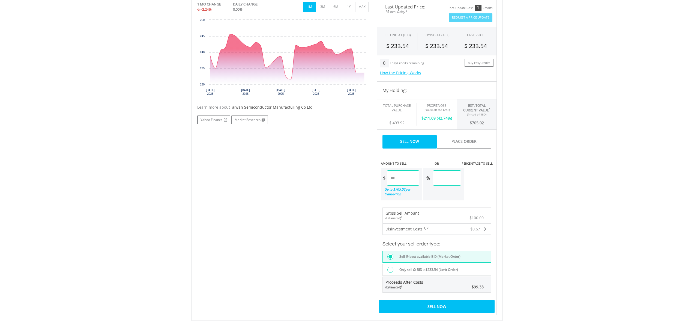
click at [429, 303] on div "Sell Now" at bounding box center [437, 306] width 116 height 13
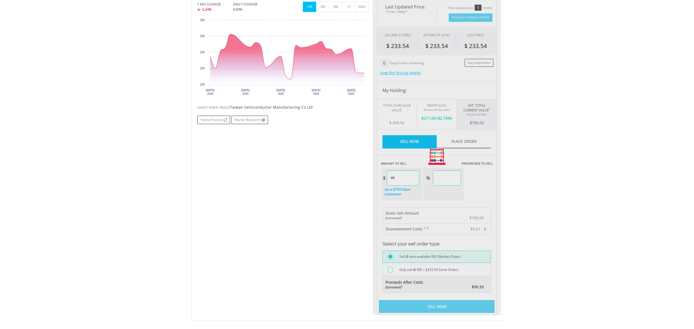
scroll to position [178, 0]
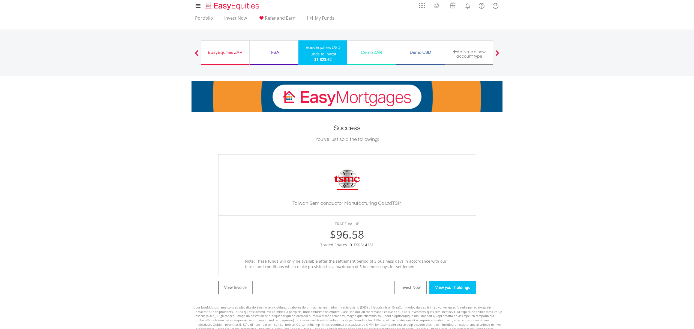
scroll to position [2, 0]
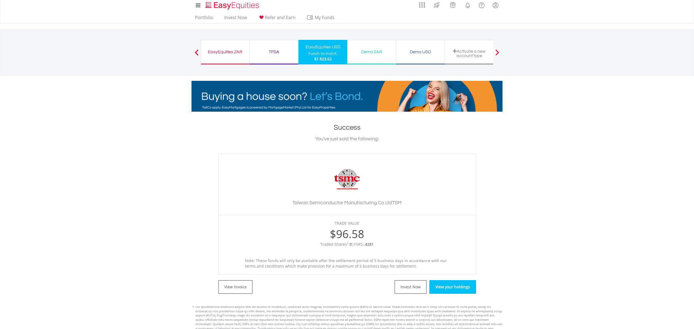
click at [442, 287] on link "View your holdings" at bounding box center [452, 287] width 47 height 14
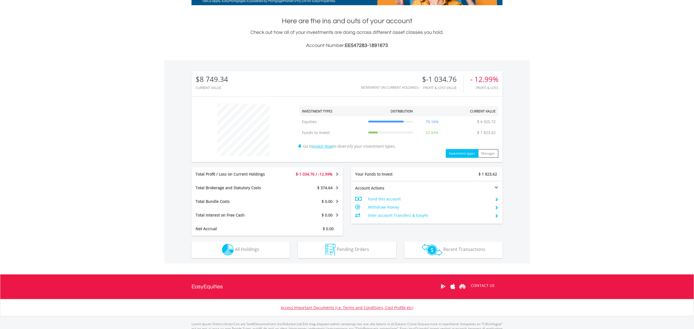
scroll to position [133, 0]
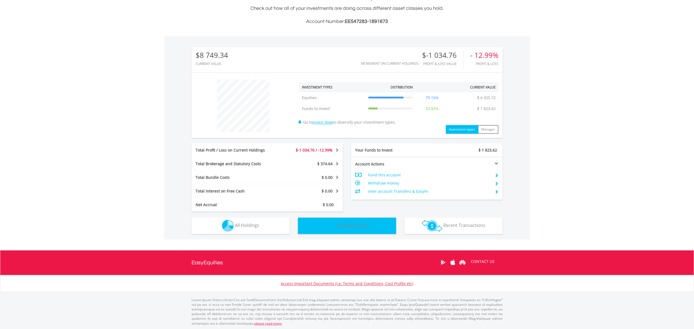
click at [341, 224] on span "Pending Orders" at bounding box center [352, 225] width 32 height 6
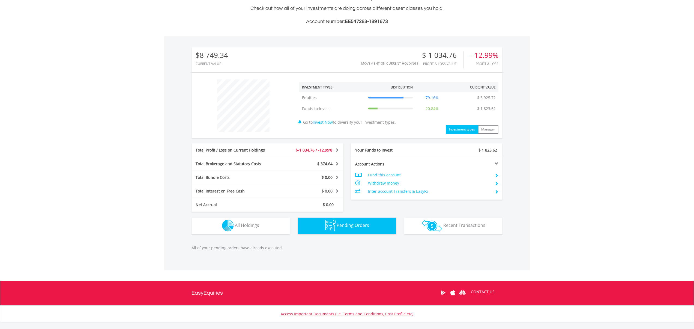
scroll to position [163, 0]
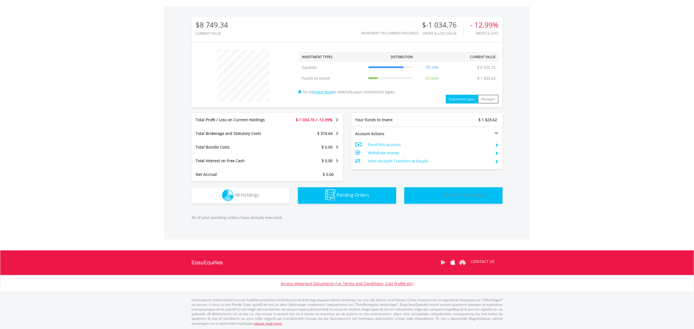
click at [426, 196] on img "button" at bounding box center [432, 195] width 20 height 12
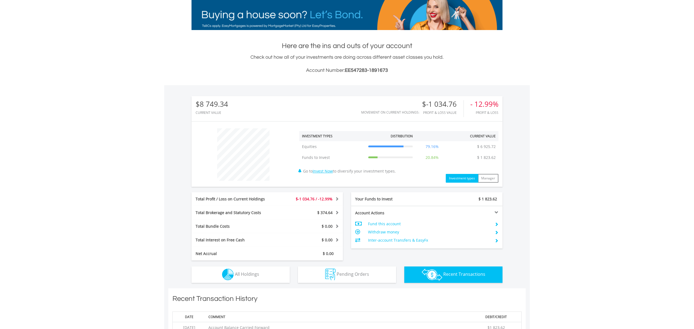
scroll to position [90, 0]
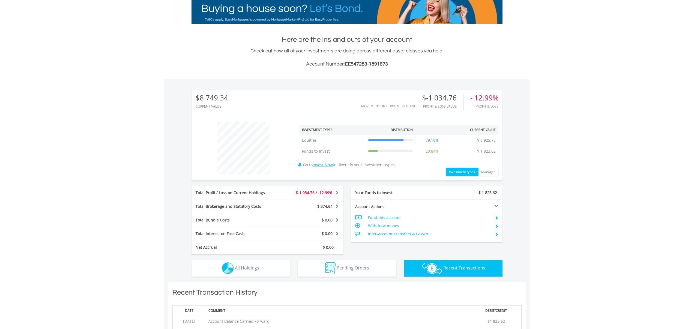
click at [464, 266] on span "Recent Transactions" at bounding box center [464, 267] width 42 height 6
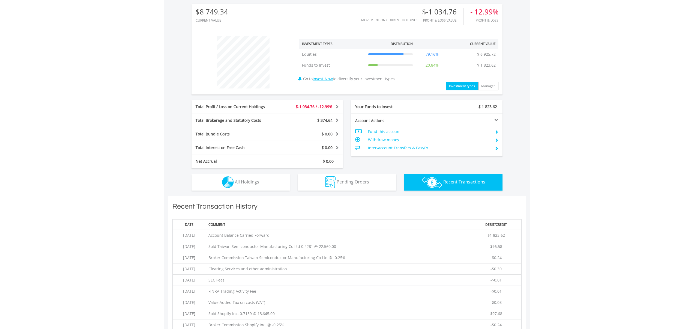
scroll to position [93, 0]
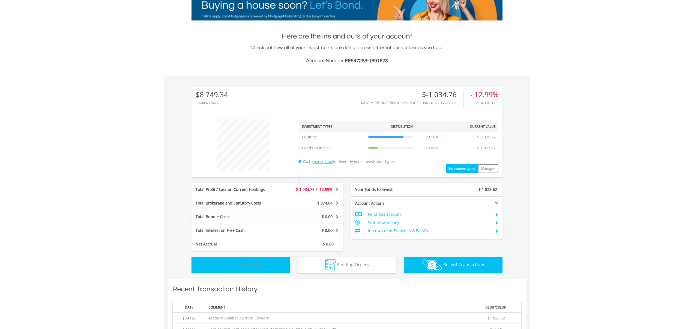
click at [277, 263] on button "Holdings All Holdings" at bounding box center [240, 265] width 98 height 16
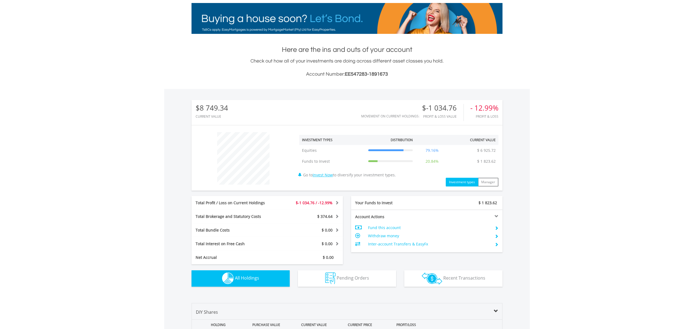
scroll to position [81, 0]
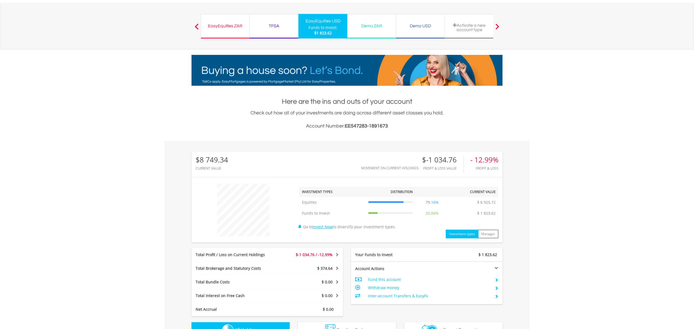
click at [209, 27] on div "EasyEquities ZAR" at bounding box center [225, 26] width 42 height 8
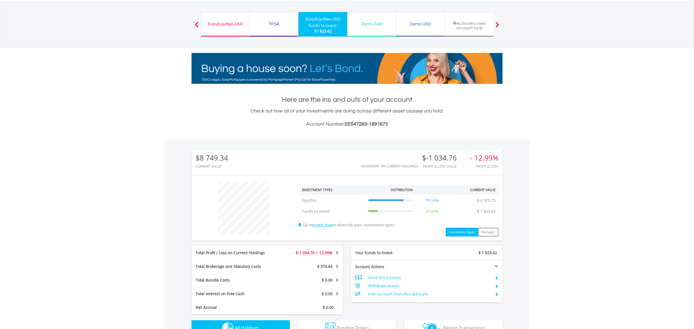
scroll to position [30, 0]
